Goal: Task Accomplishment & Management: Use online tool/utility

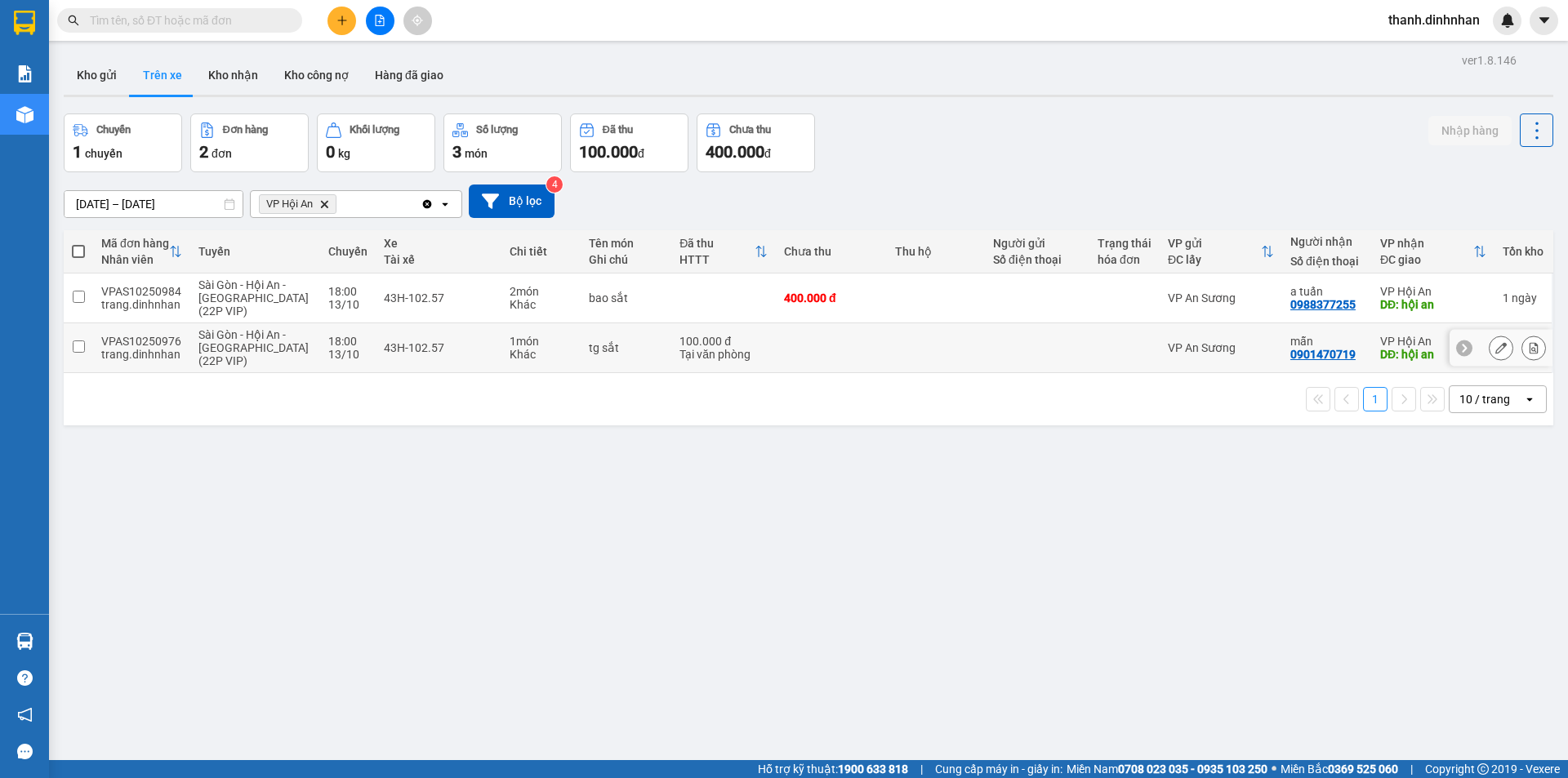
click at [78, 346] on input "checkbox" at bounding box center [79, 346] width 12 height 12
checkbox input "true"
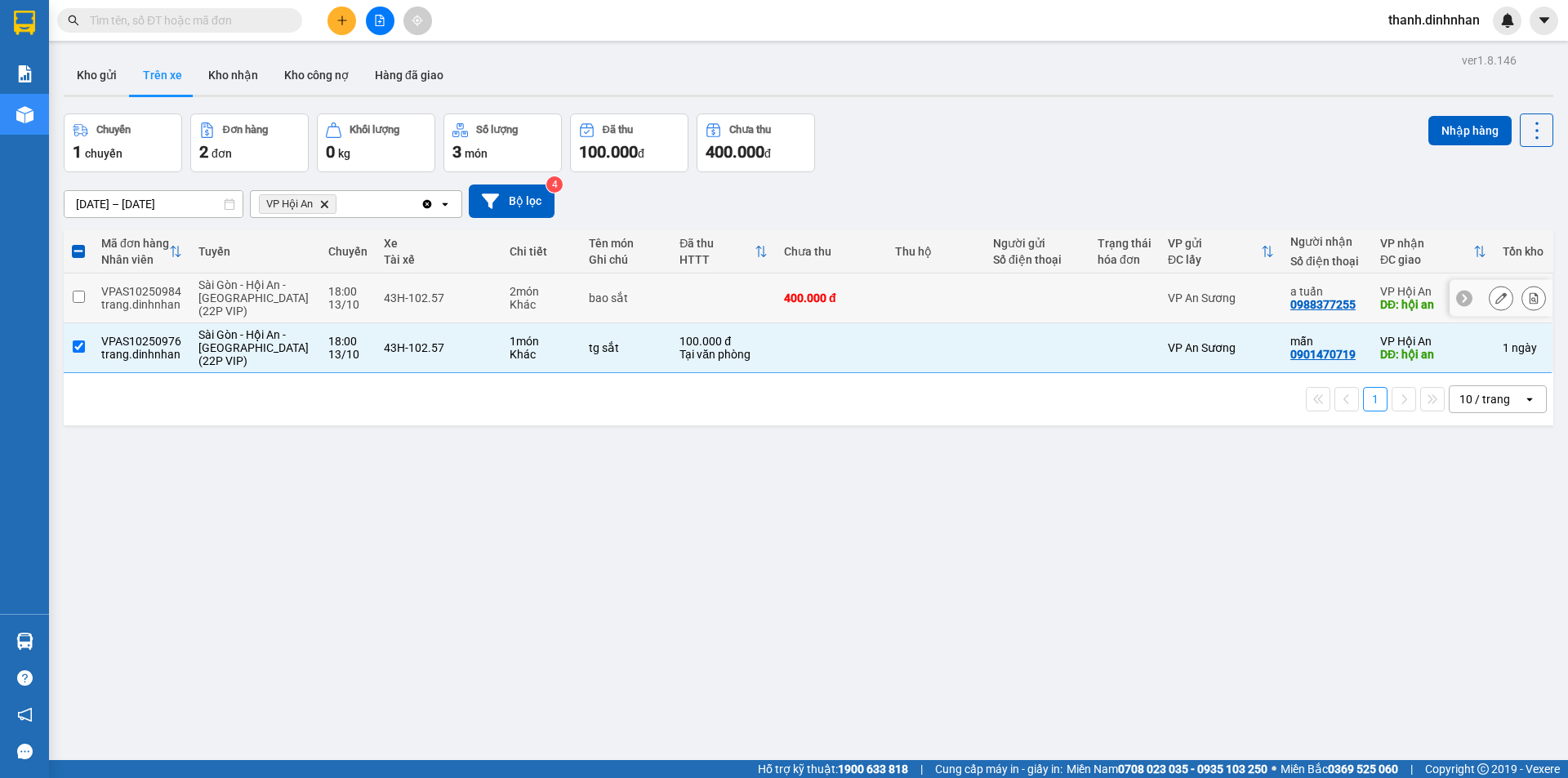
click at [79, 301] on input "checkbox" at bounding box center [79, 296] width 12 height 12
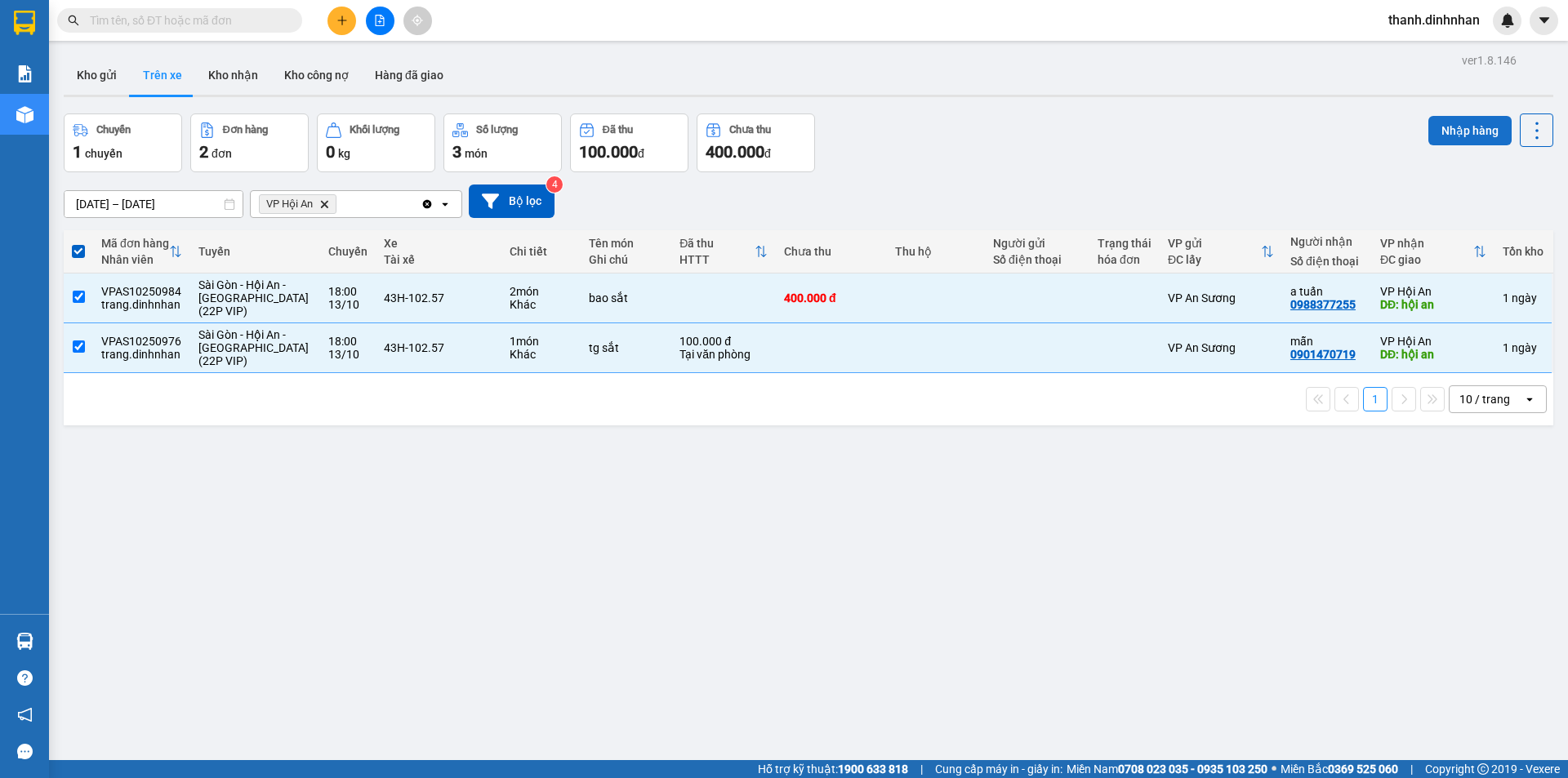
click at [1428, 131] on button "Nhập hàng" at bounding box center [1469, 131] width 83 height 29
checkbox input "false"
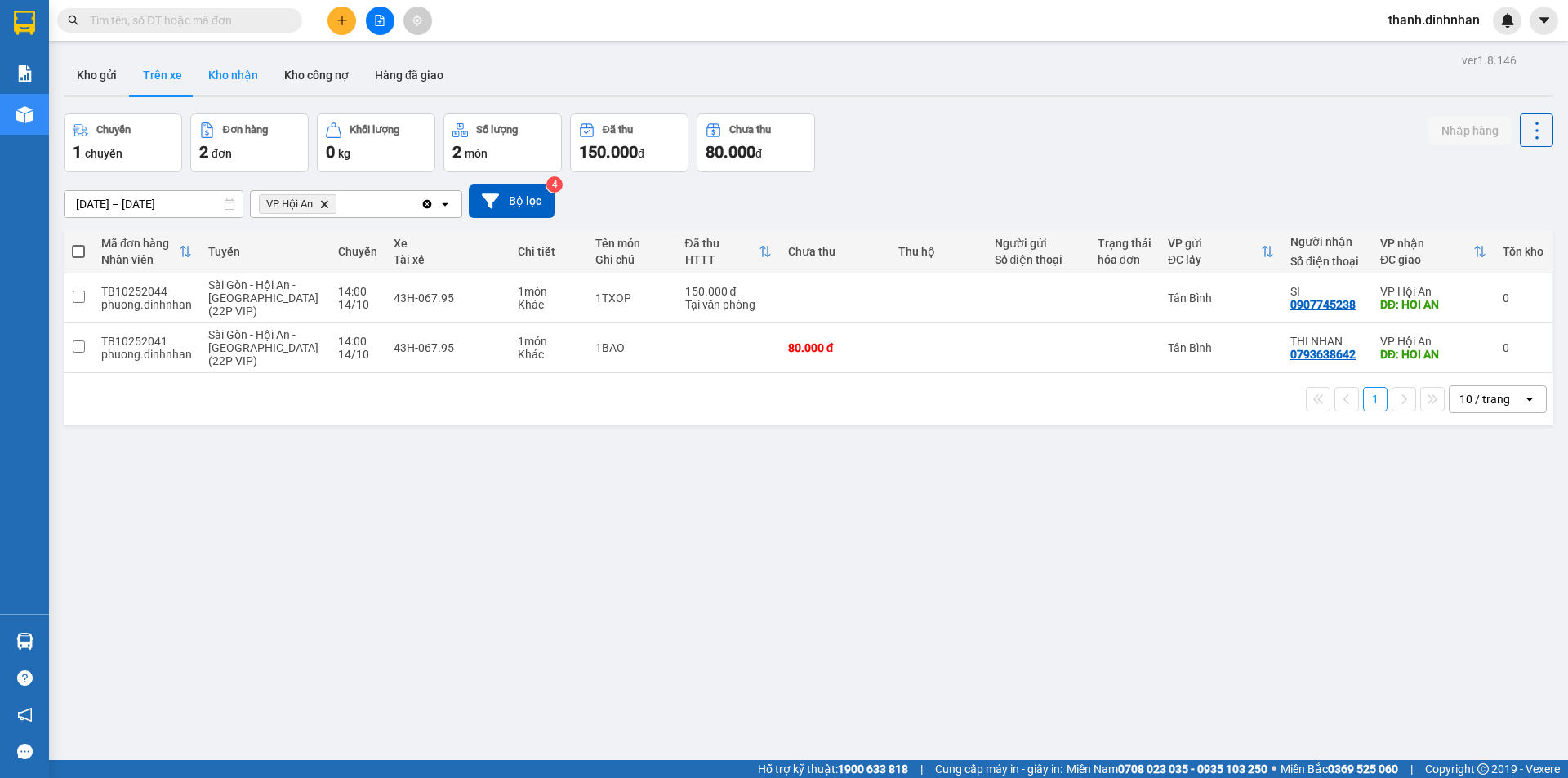
click at [255, 76] on button "Kho nhận" at bounding box center [233, 75] width 76 height 39
type input "[DATE] – [DATE]"
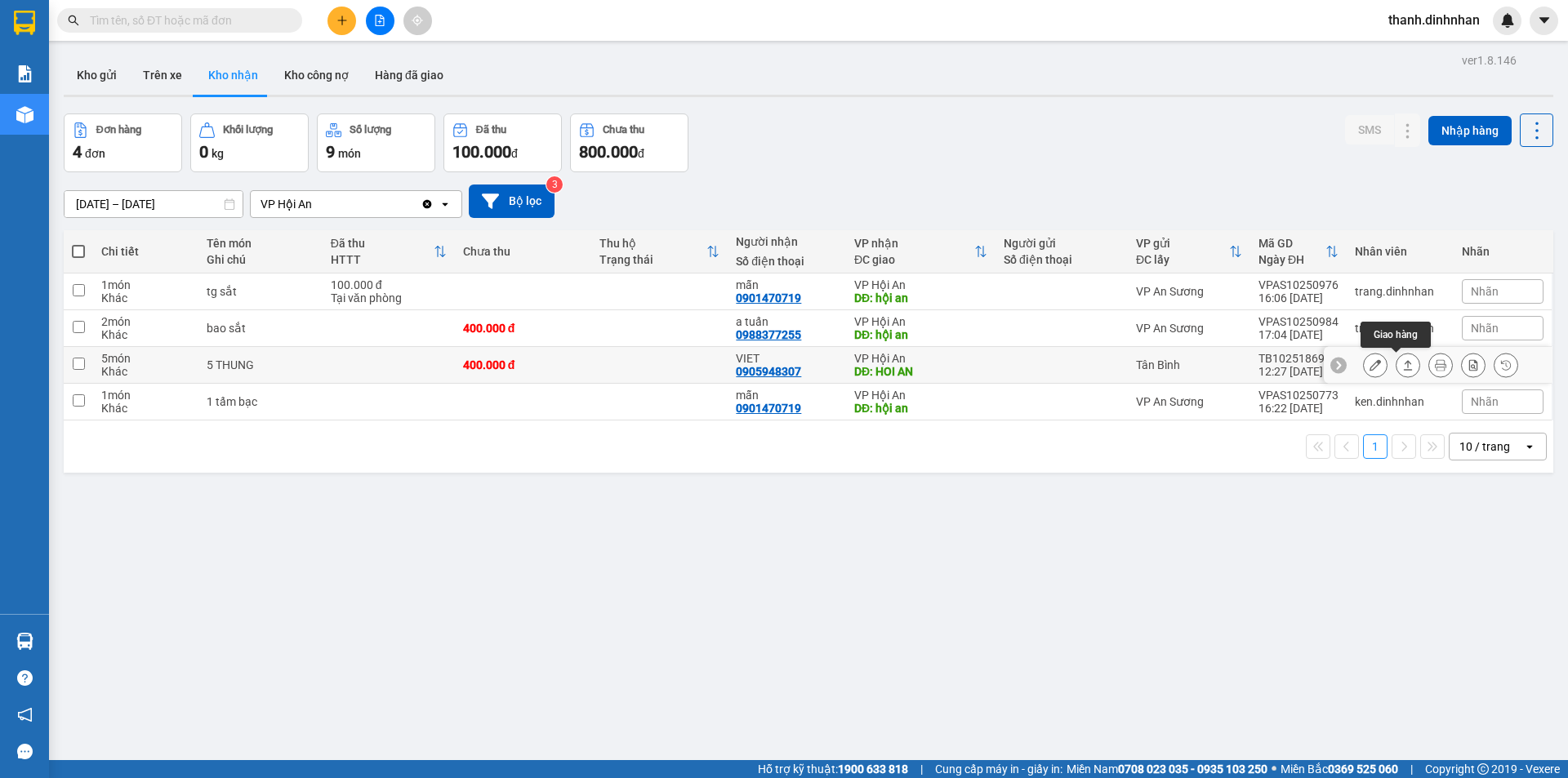
click at [1370, 370] on icon at bounding box center [1375, 365] width 12 height 12
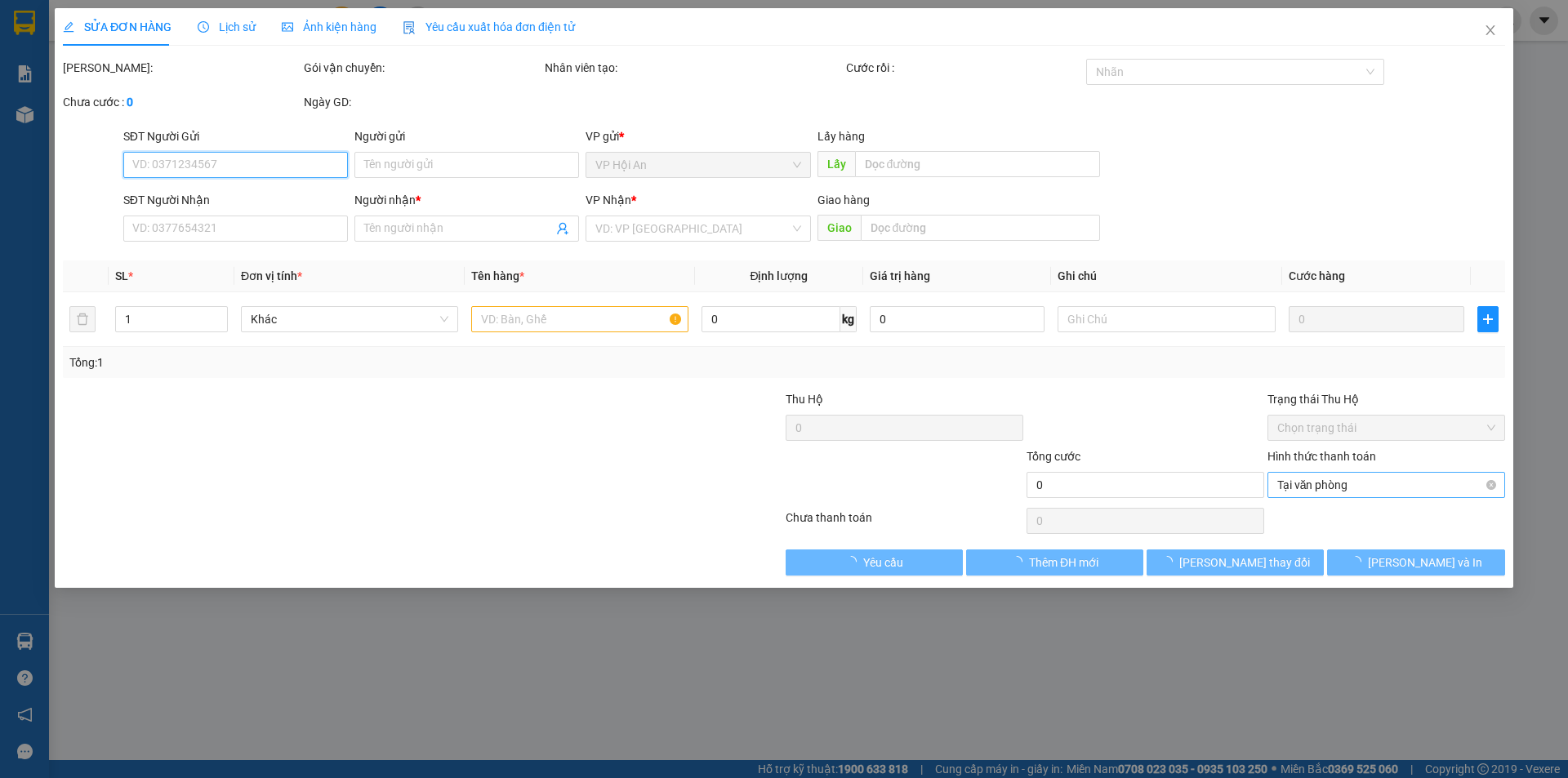
type input "0905948307"
type input "VIET"
type input "HOI AN"
type input "400.000"
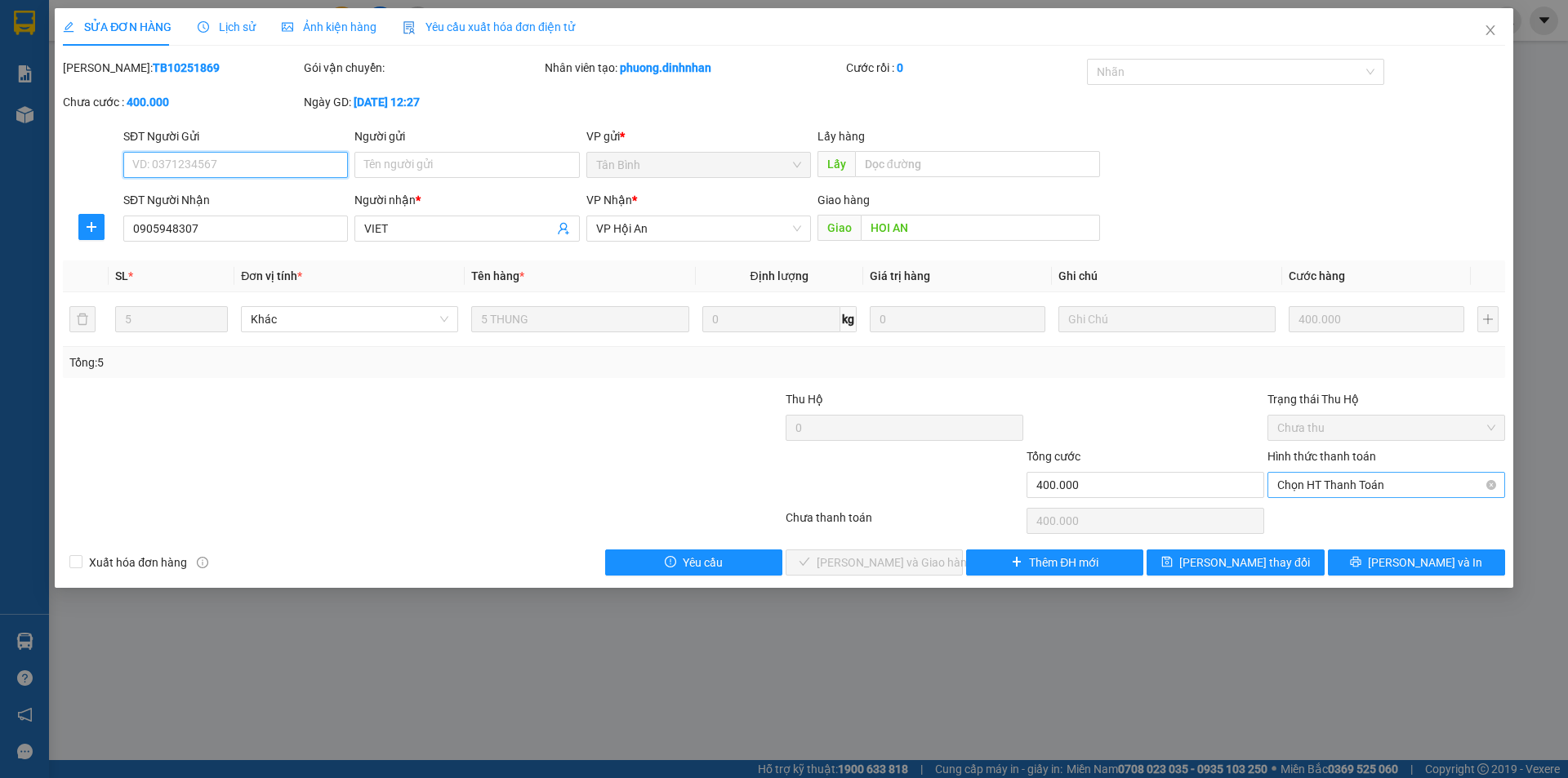
click at [1357, 486] on span "Chọn HT Thanh Toán" at bounding box center [1386, 485] width 218 height 25
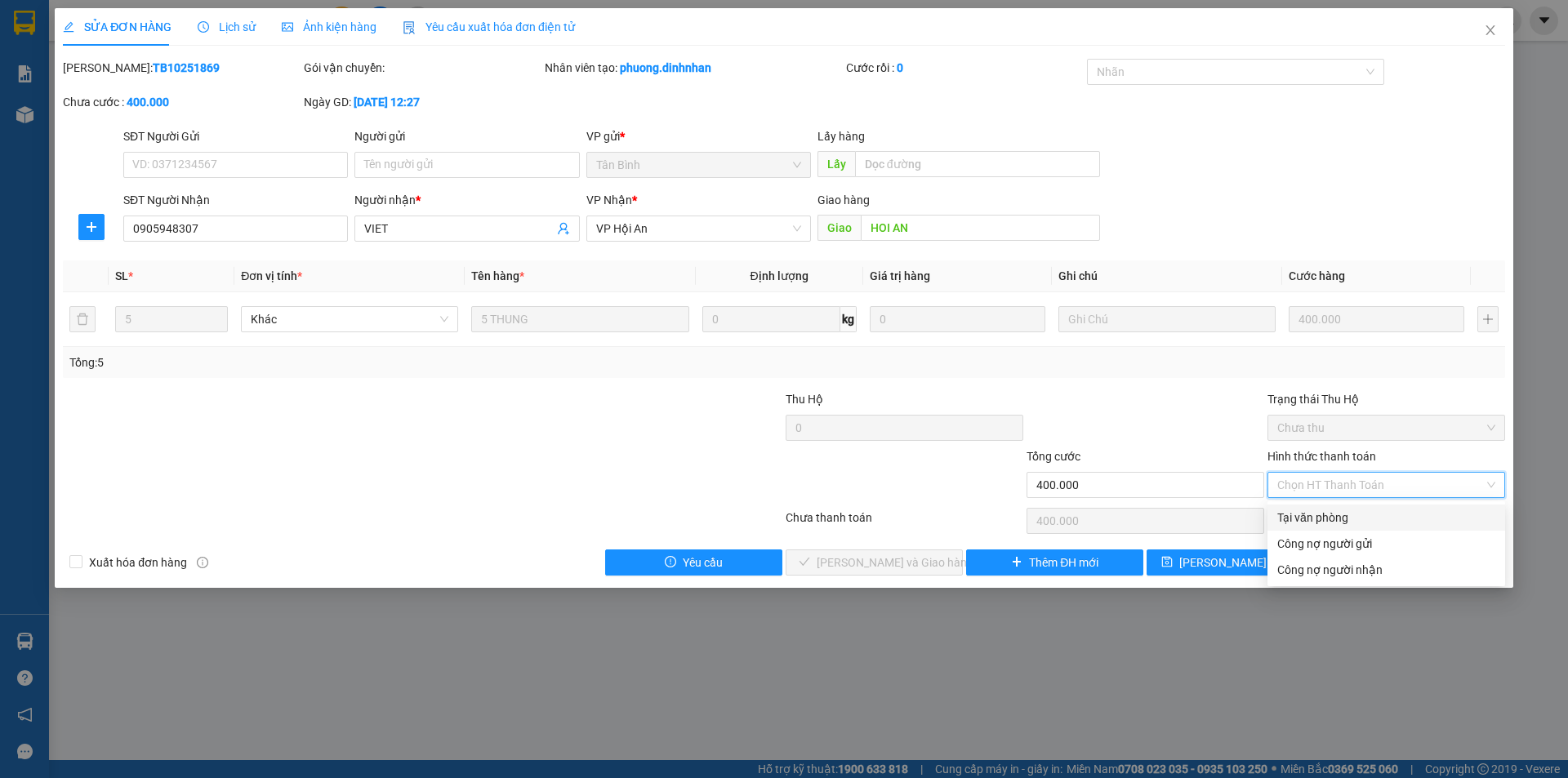
click at [1299, 510] on div "Tại văn phòng" at bounding box center [1386, 518] width 218 height 18
type input "0"
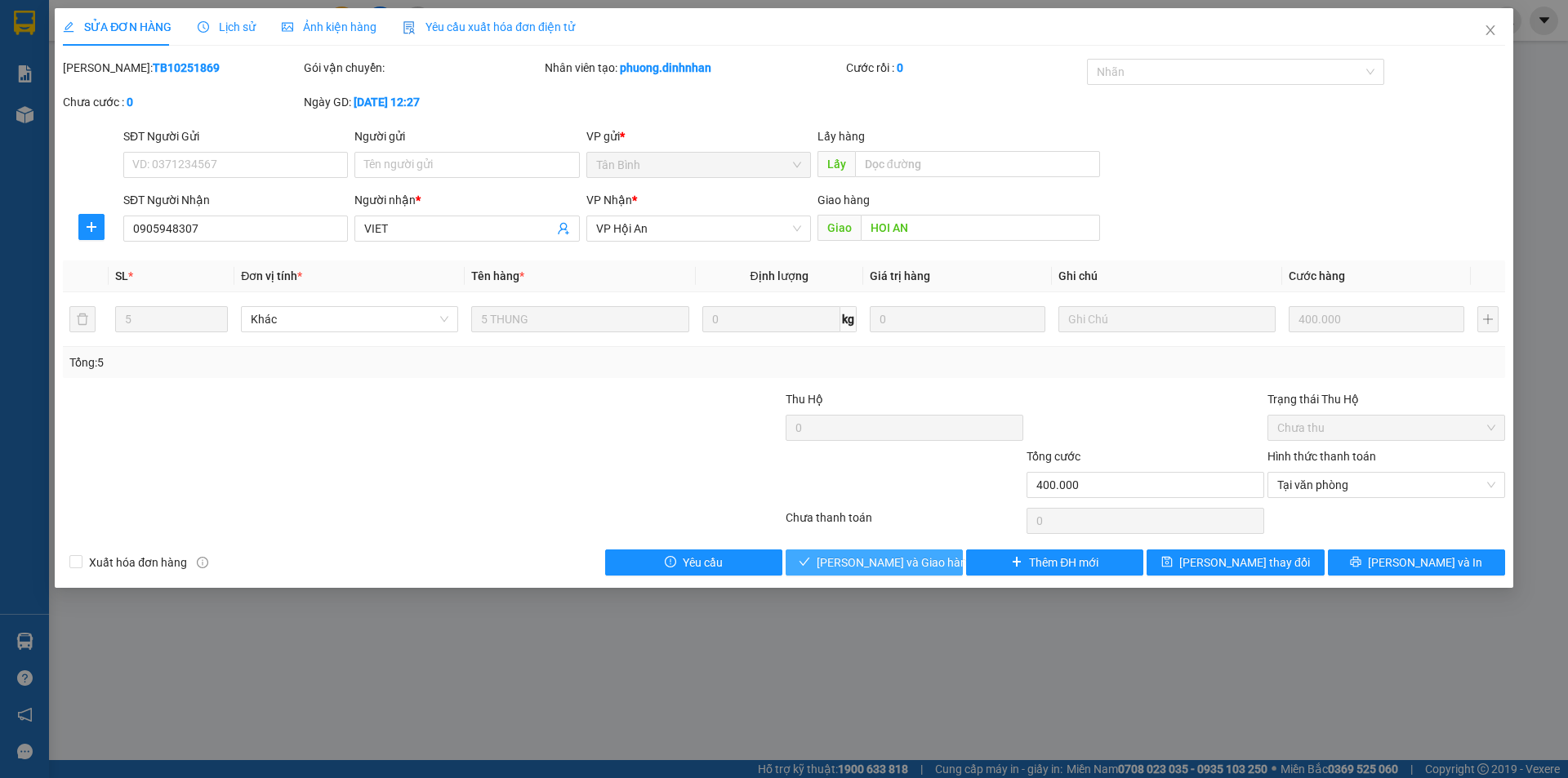
click at [886, 567] on span "[PERSON_NAME] và Giao hàng" at bounding box center [895, 562] width 157 height 18
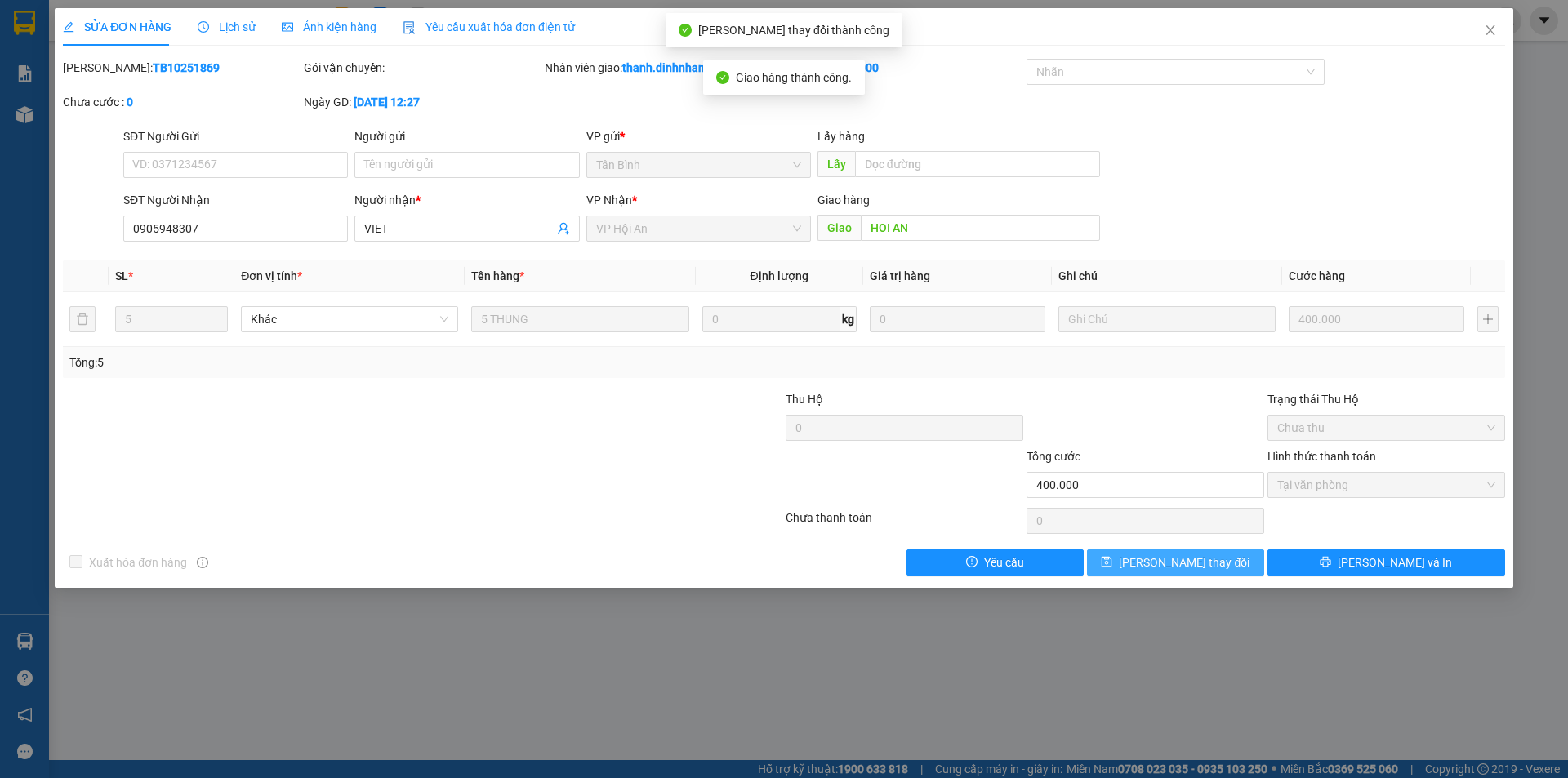
click at [1155, 556] on span "[PERSON_NAME] thay đổi" at bounding box center [1184, 562] width 131 height 18
